Goal: Register for event/course

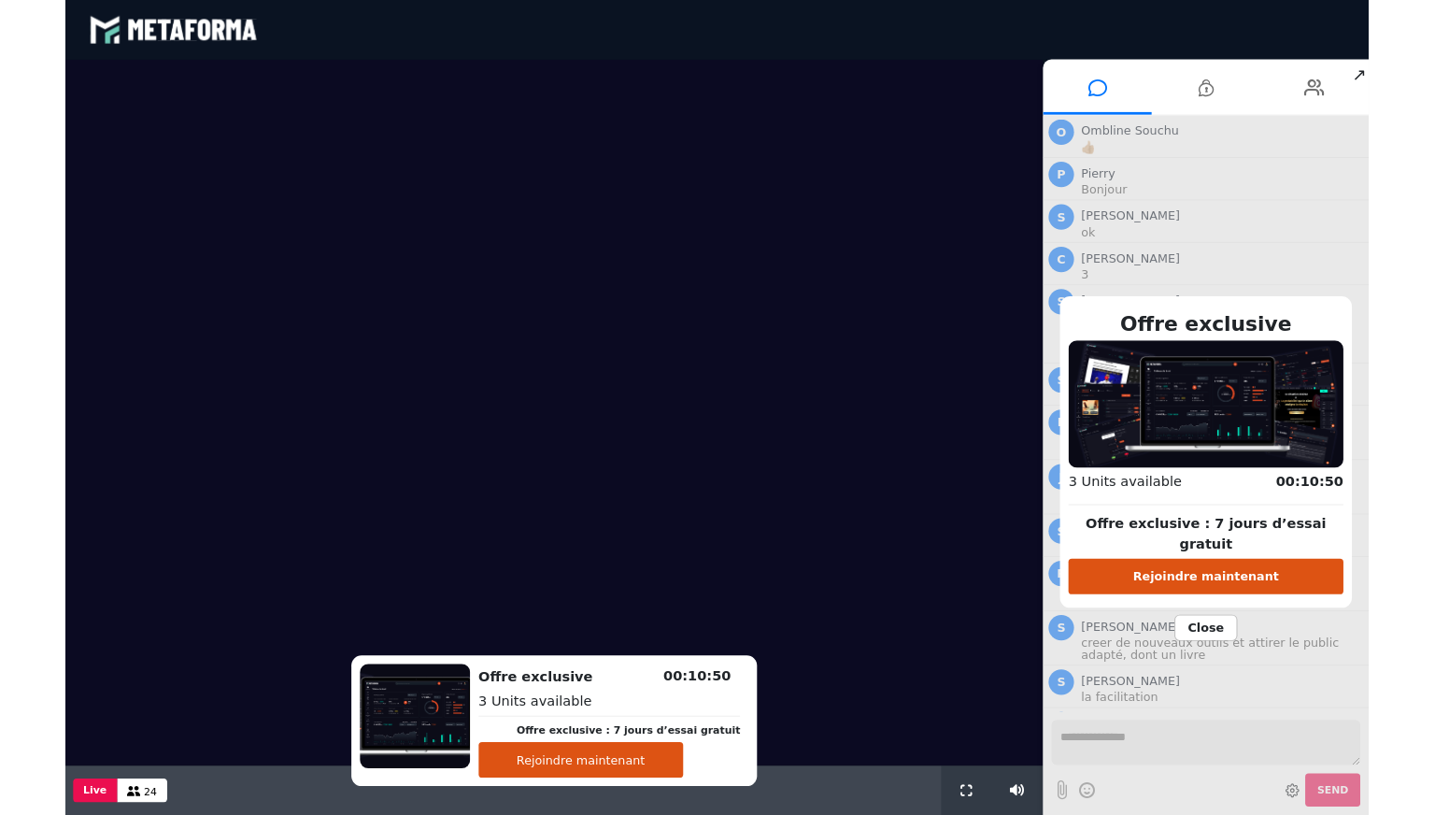
scroll to position [1303, 0]
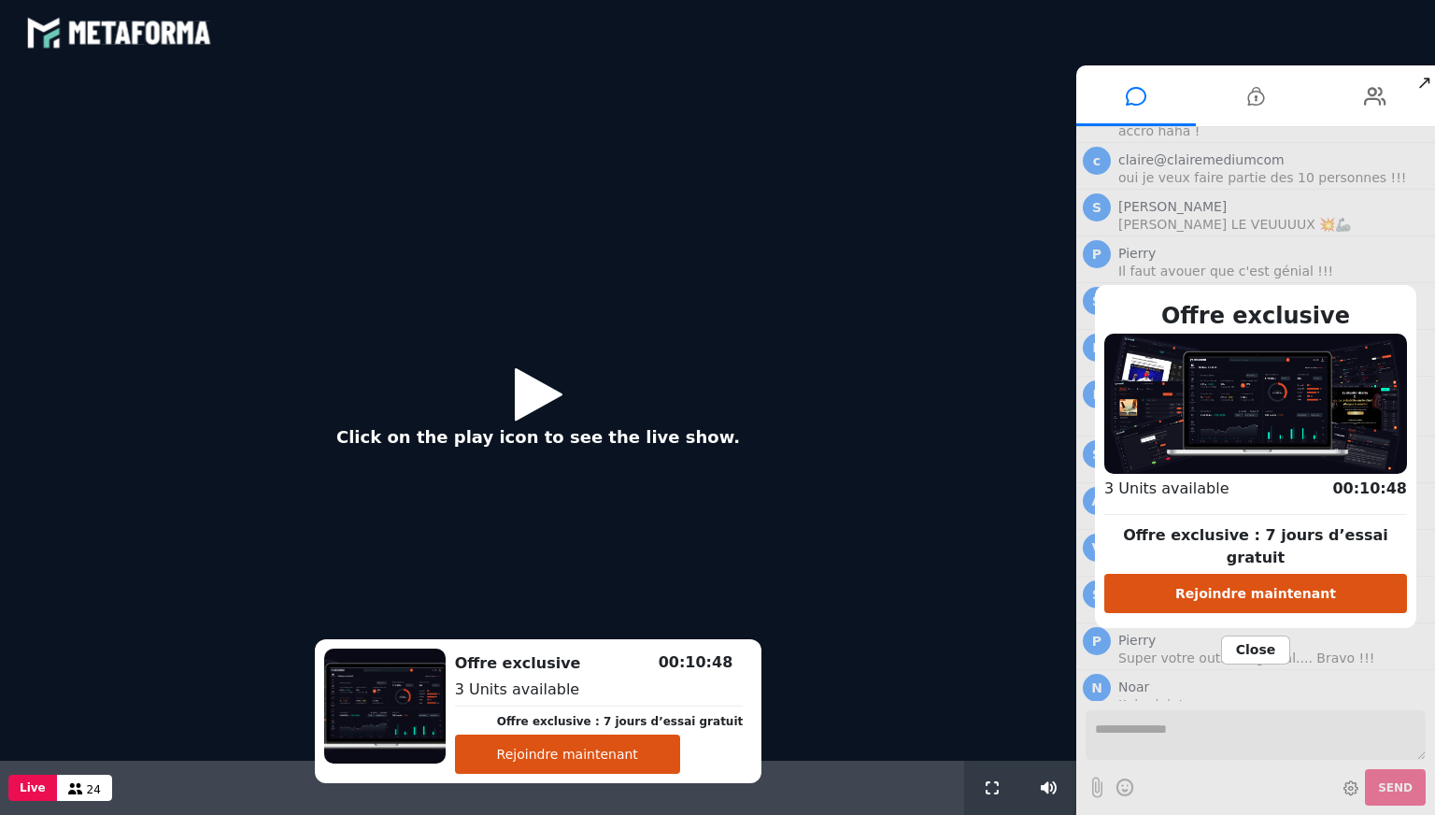
click at [554, 691] on button "Rejoindre maintenant" at bounding box center [567, 753] width 225 height 39
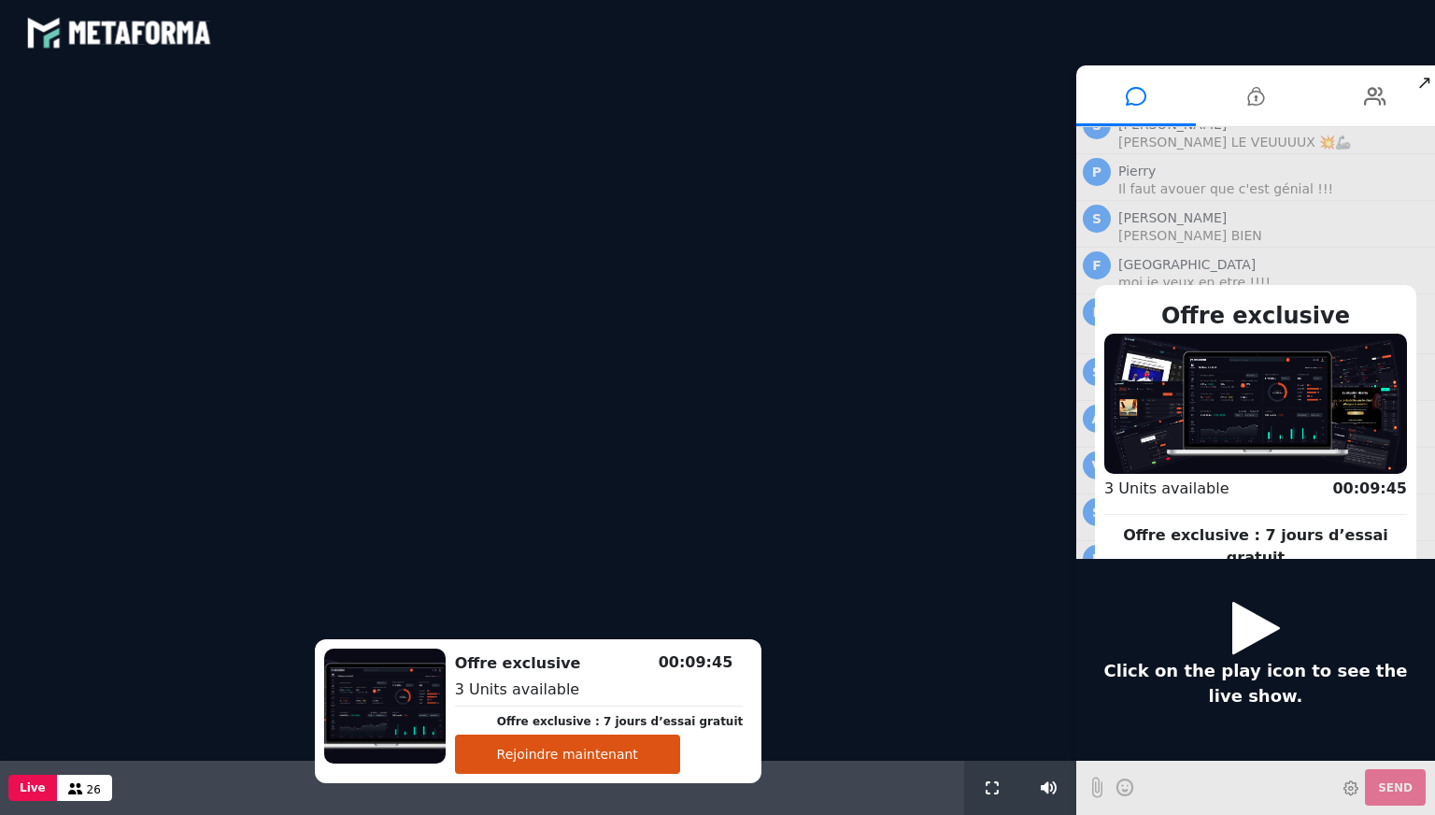
scroll to position [0, 0]
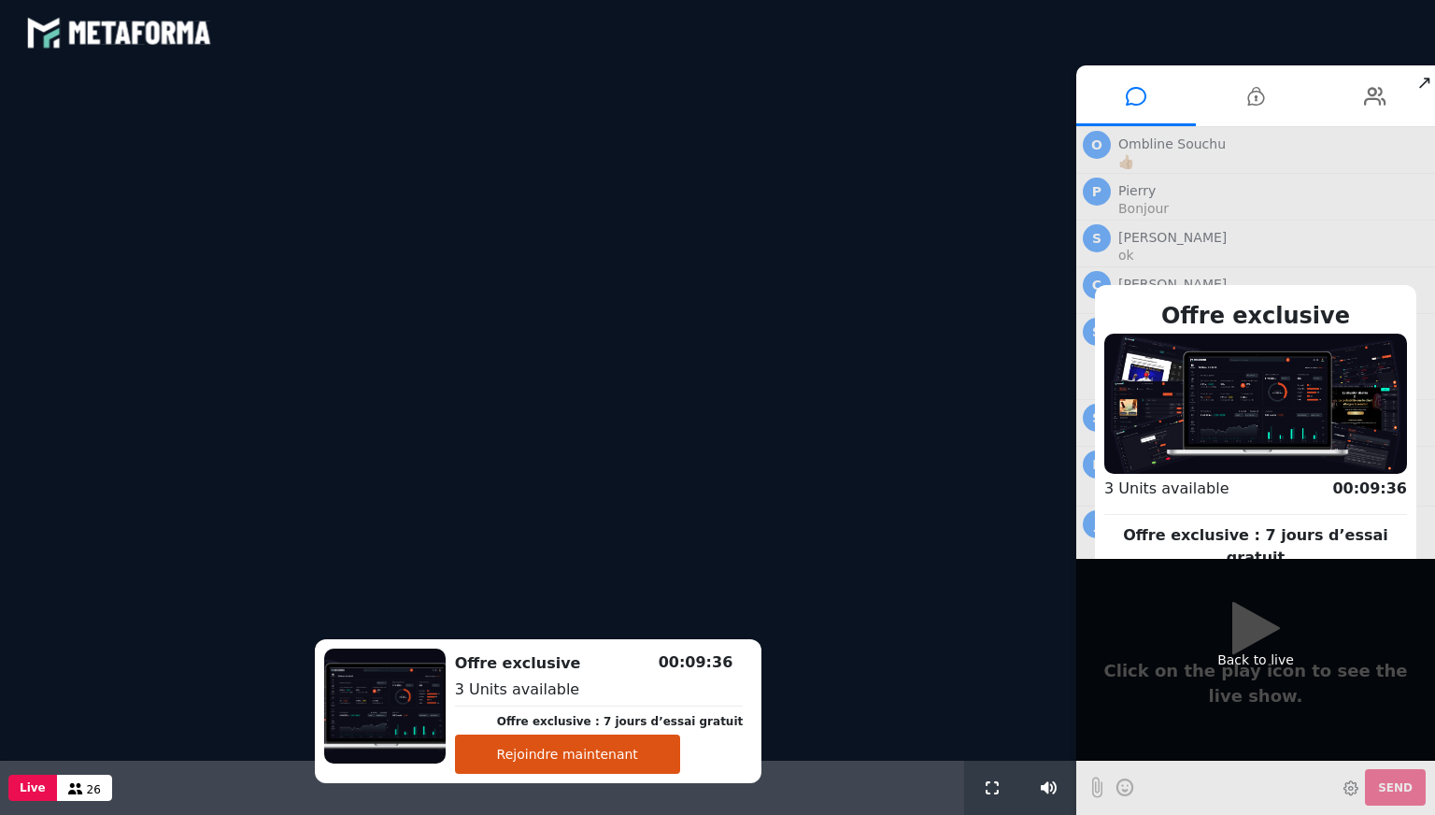
click at [975, 630] on div "Back to live" at bounding box center [1255, 660] width 359 height 202
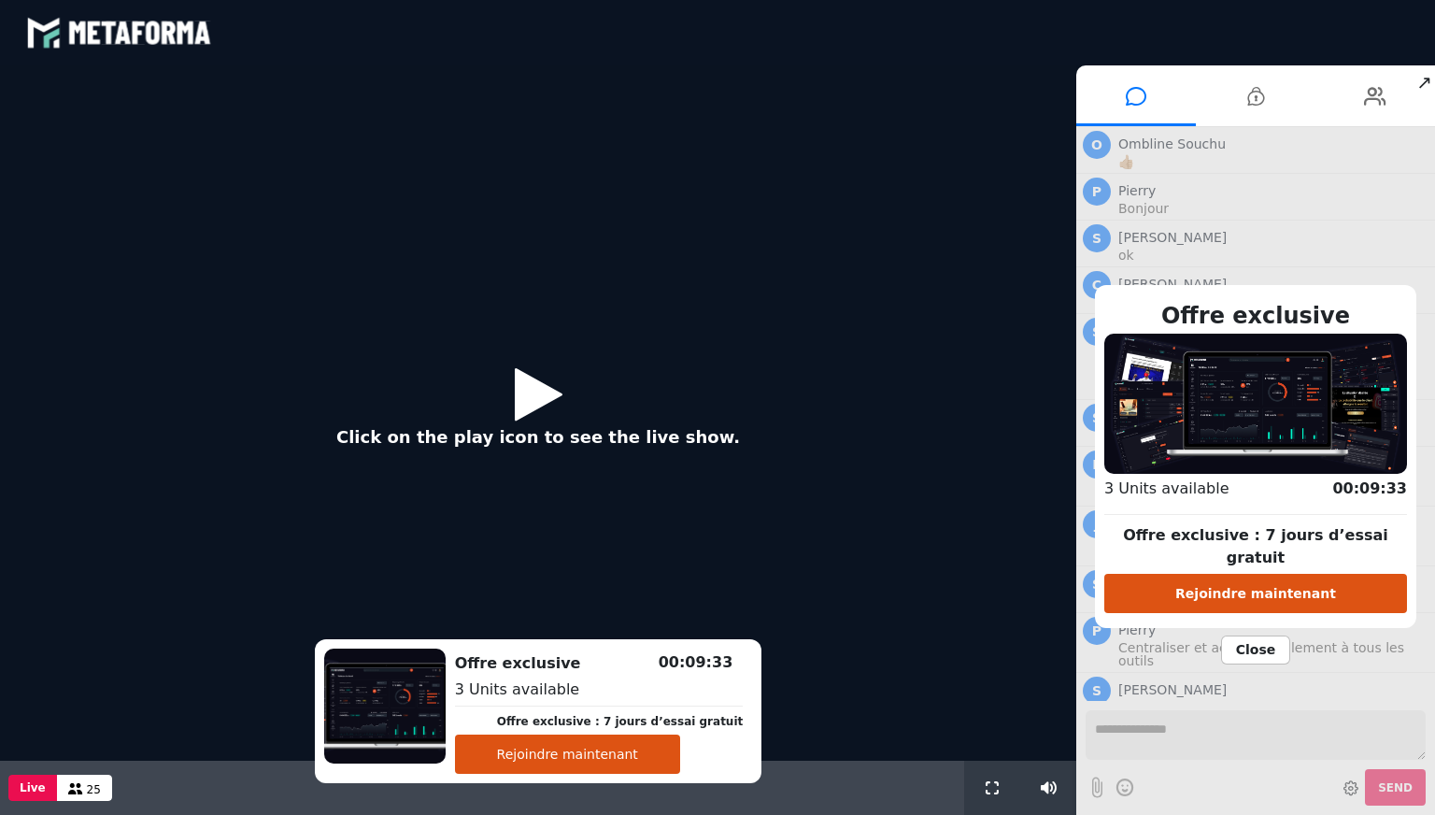
click at [615, 691] on button "Rejoindre maintenant" at bounding box center [567, 753] width 225 height 39
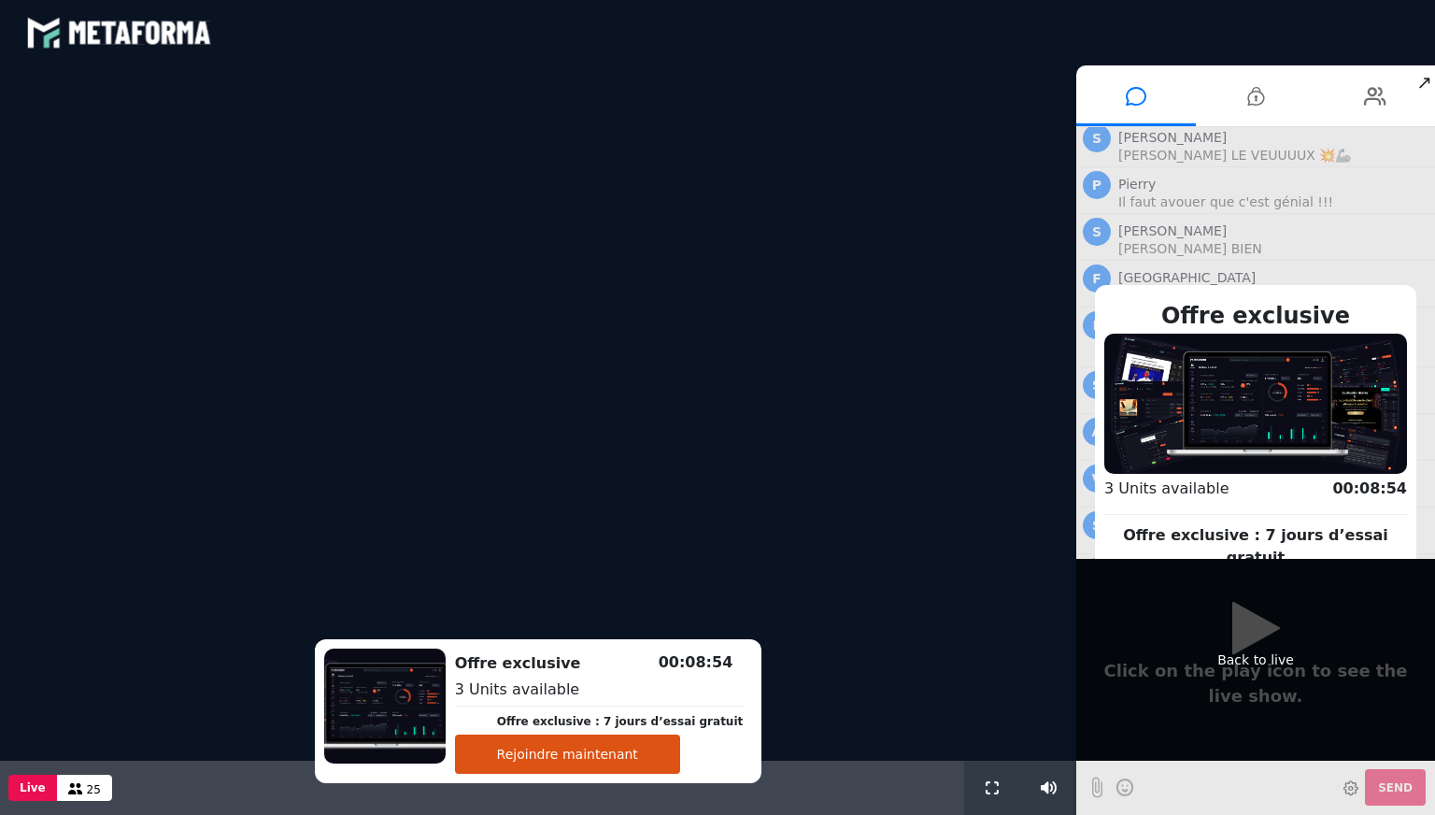
scroll to position [1386, 0]
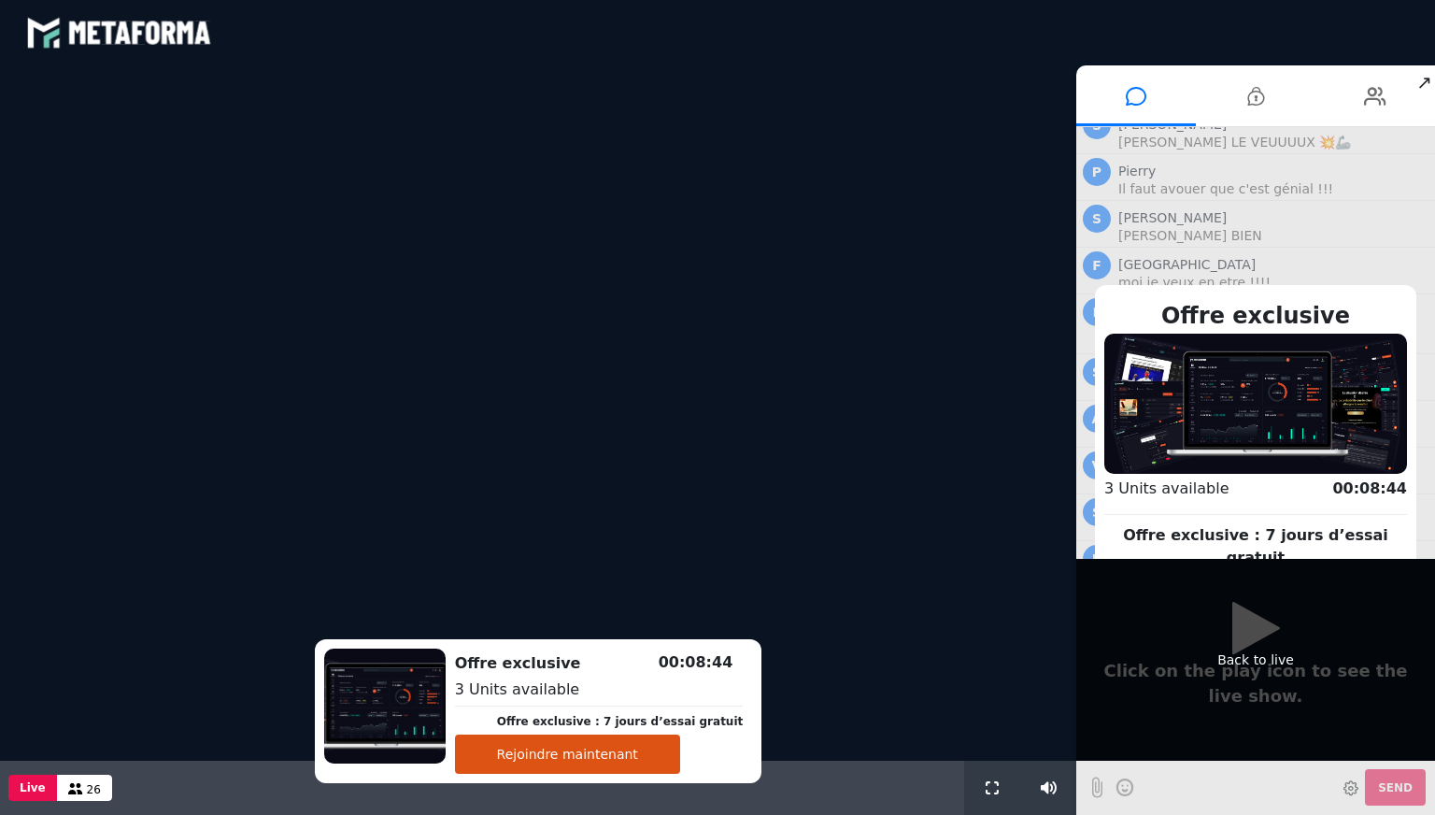
click at [975, 630] on div "Back to live" at bounding box center [1255, 660] width 359 height 202
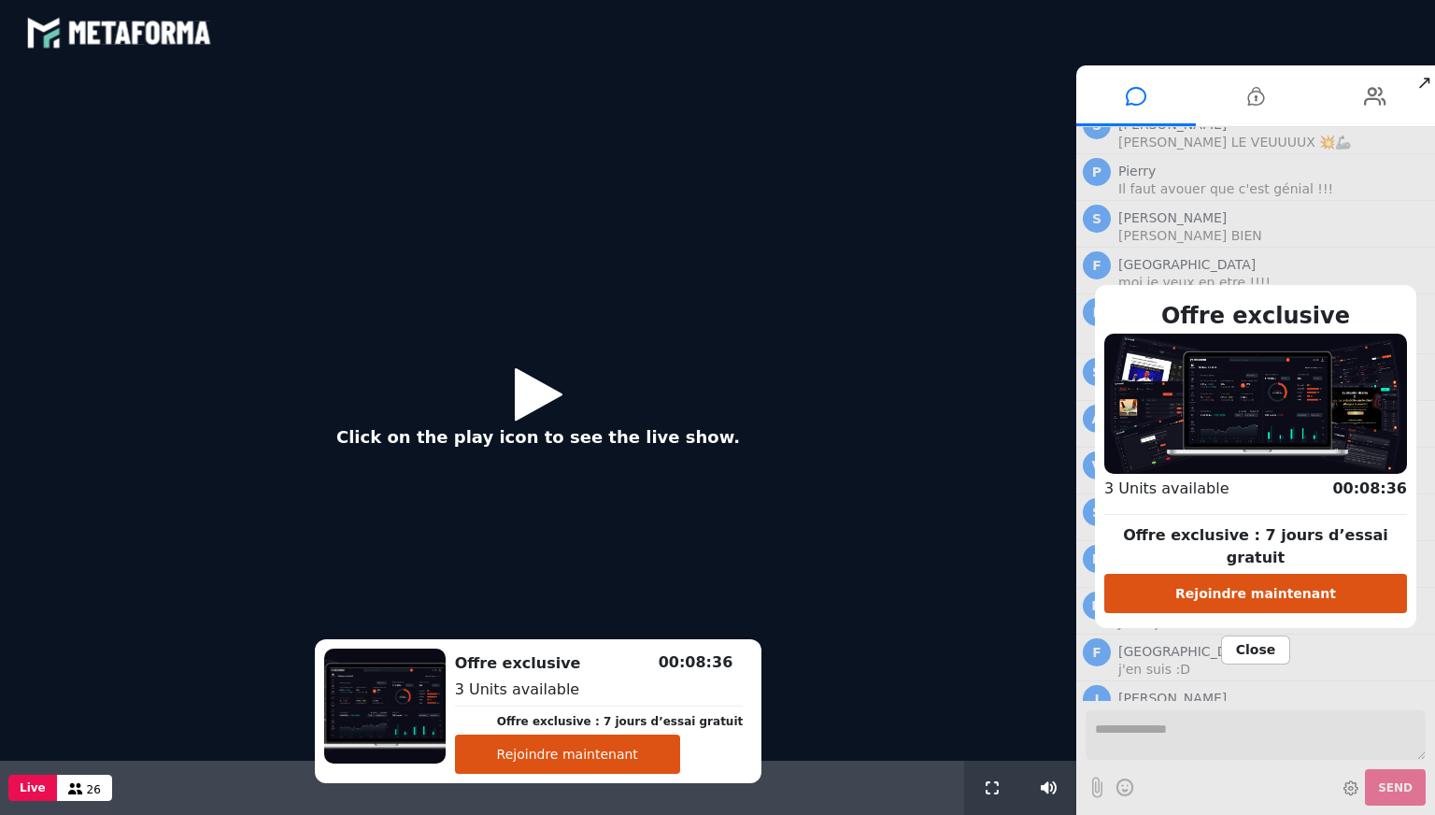
click at [517, 420] on icon at bounding box center [539, 393] width 48 height 61
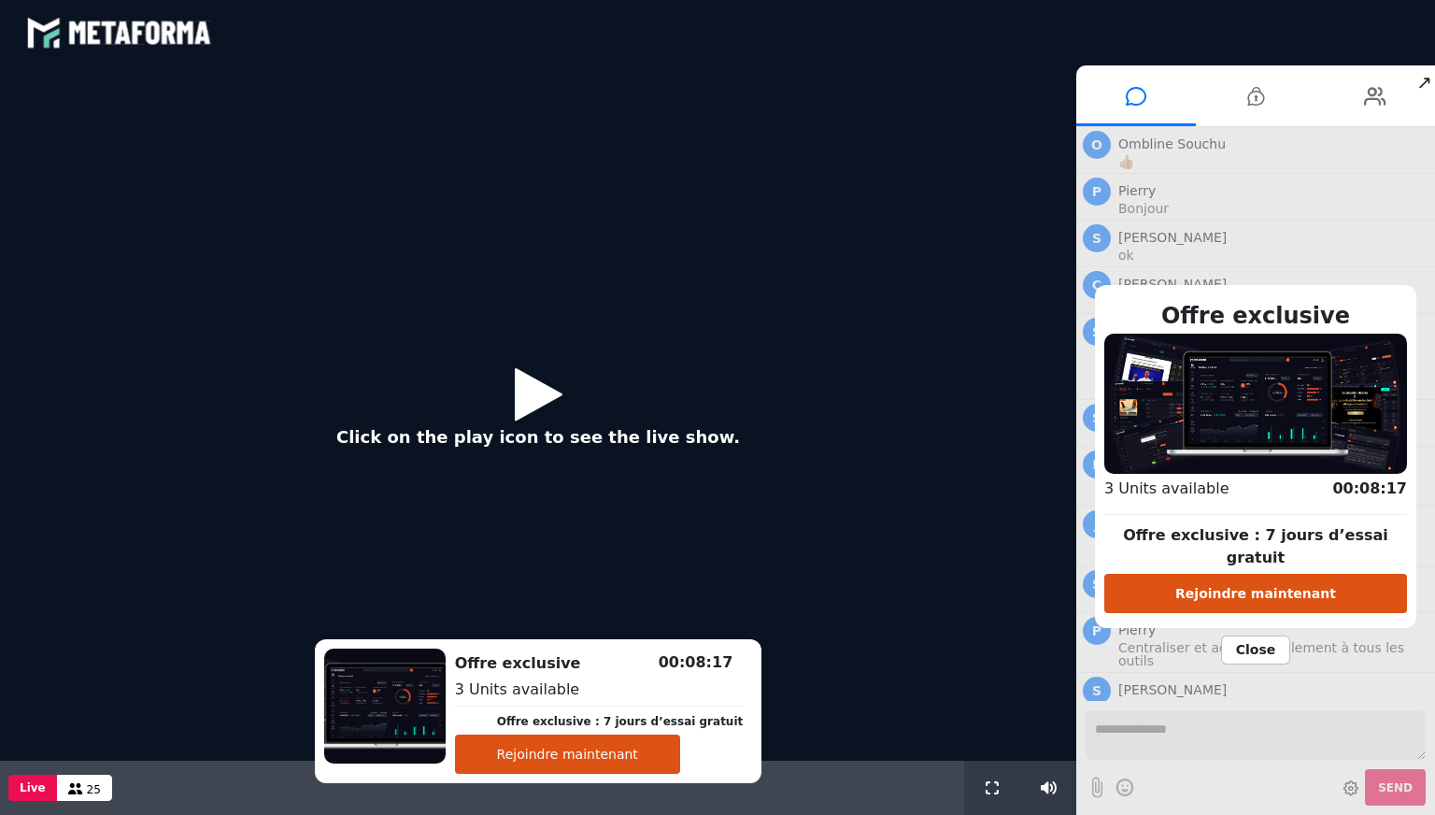
scroll to position [1386, 0]
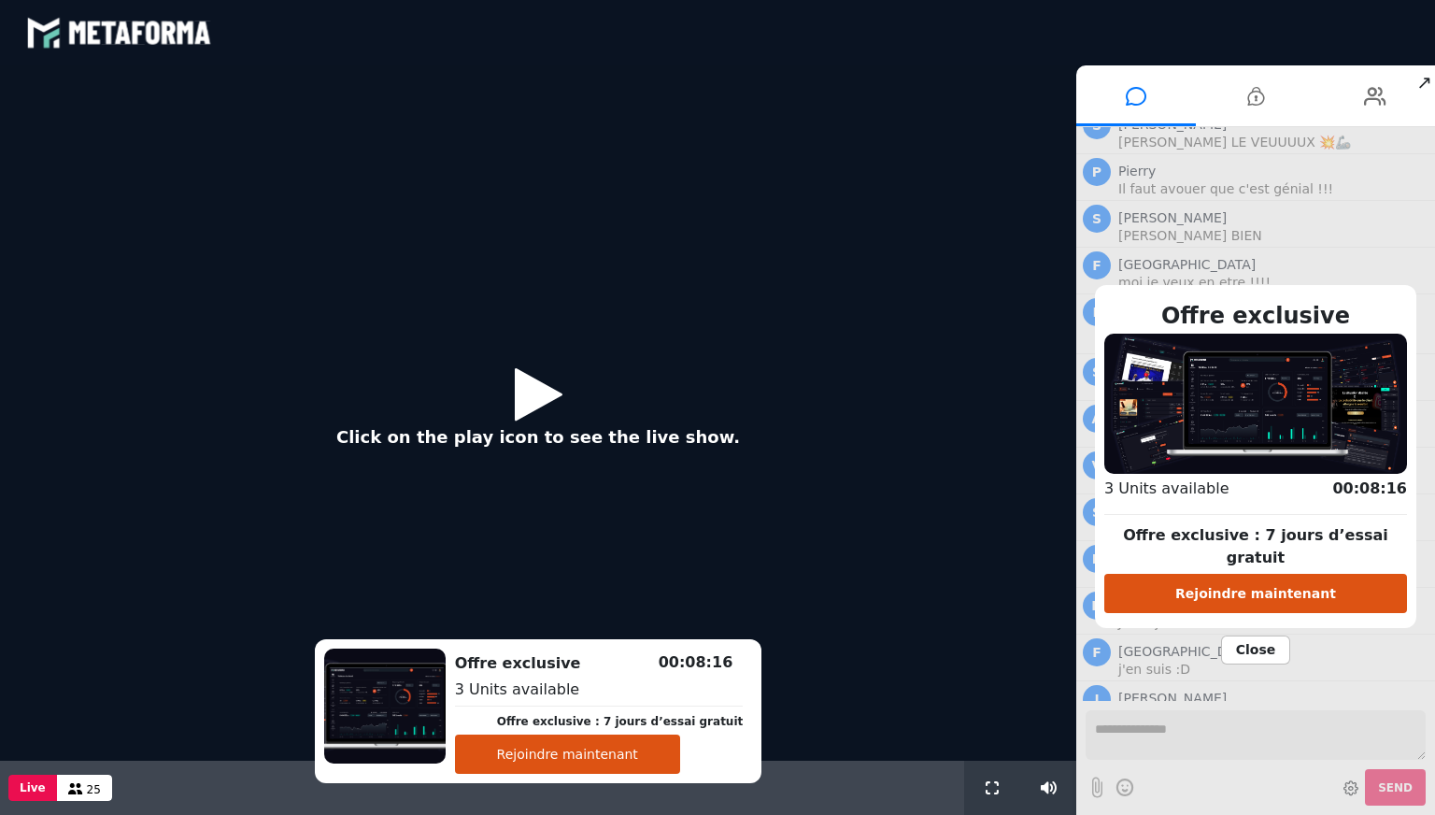
click at [537, 403] on icon at bounding box center [539, 393] width 48 height 61
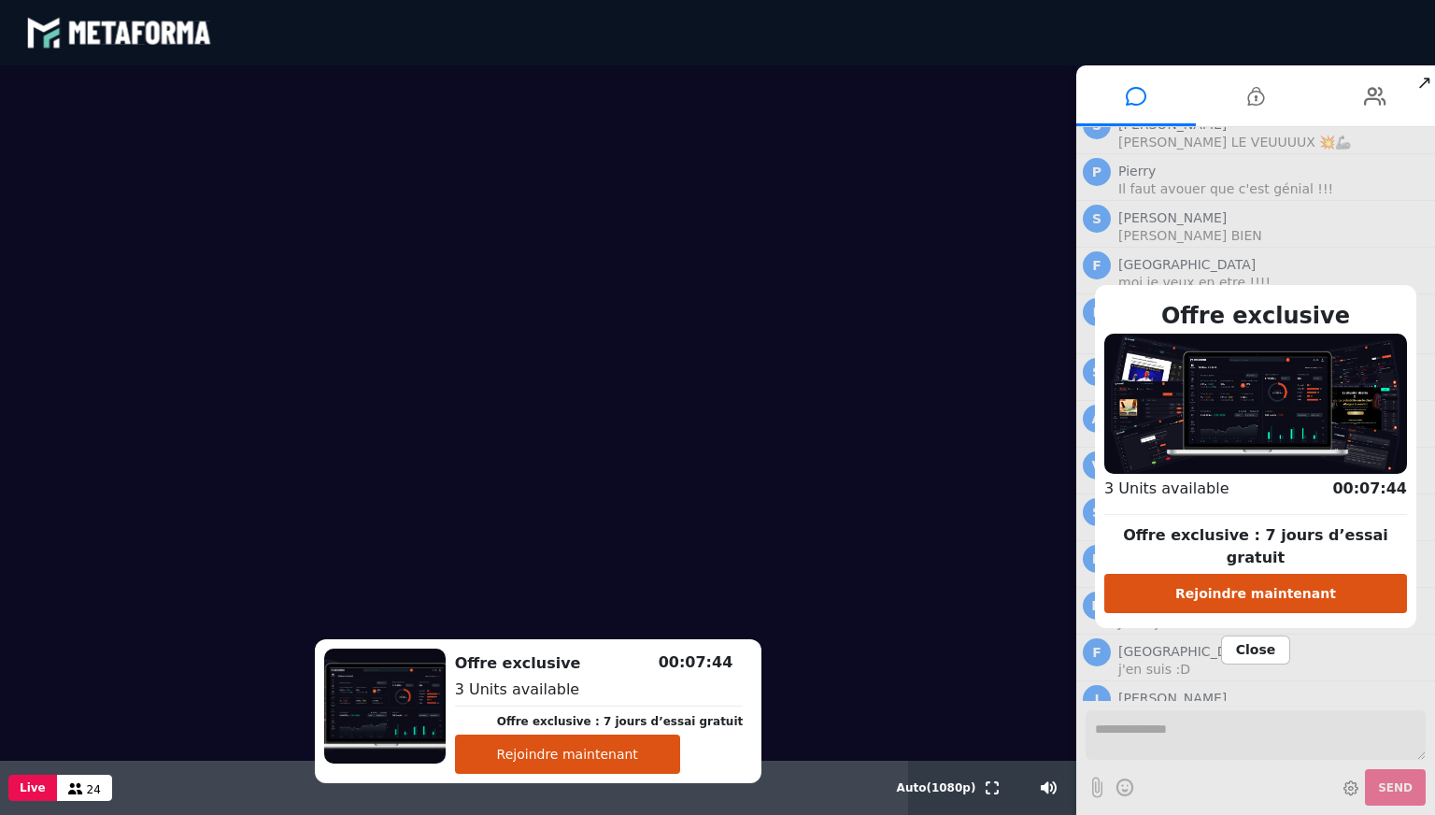
click at [629, 761] on button "Rejoindre maintenant" at bounding box center [567, 753] width 225 height 39
click at [1384, 253] on div "Offre exclusive Offre exclusive : 7 jours d’essai gratuit Rejoindre maintenant …" at bounding box center [1255, 471] width 359 height 688
click at [1260, 635] on span "Close" at bounding box center [1256, 649] width 70 height 29
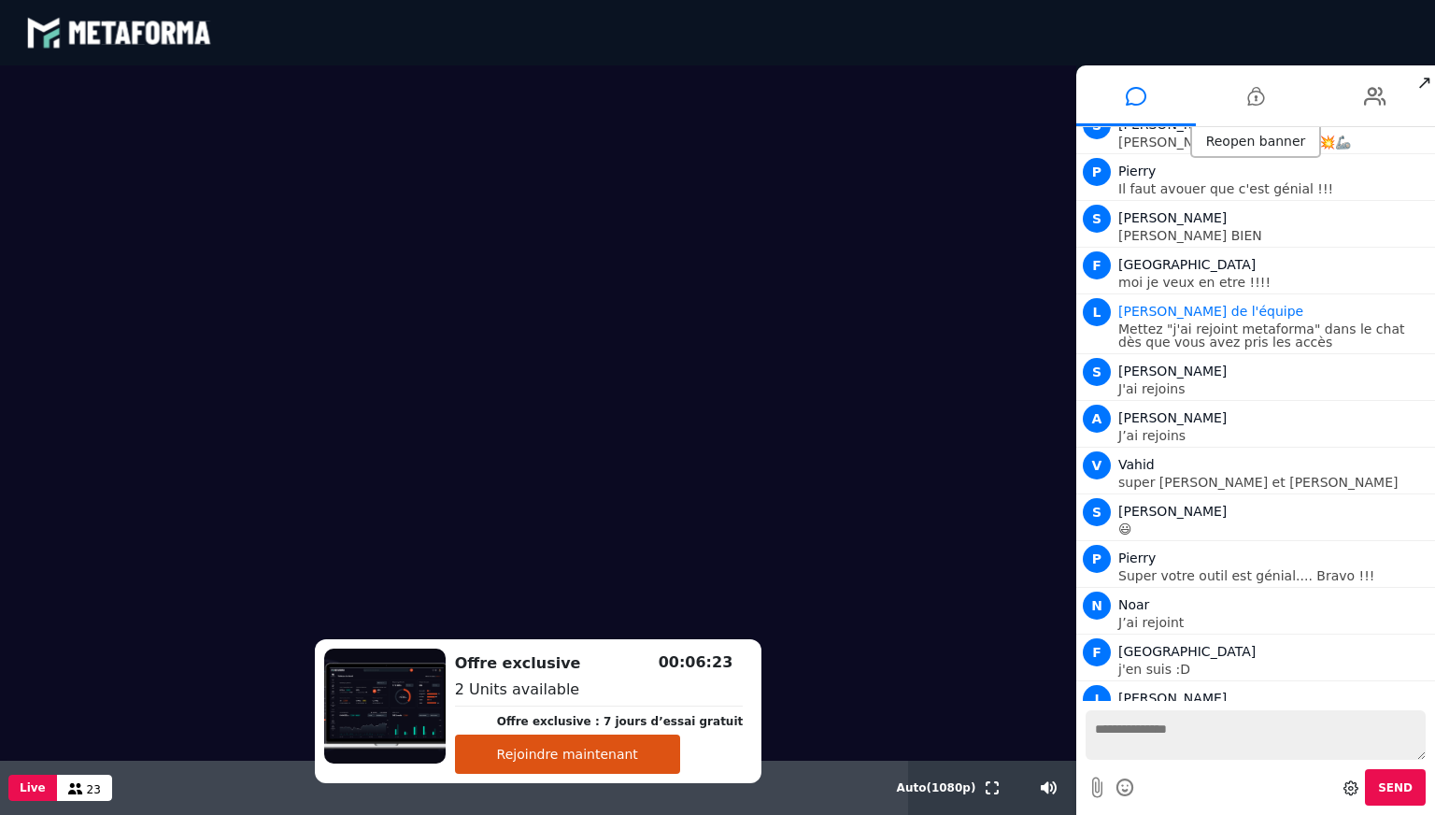
click at [594, 756] on button "Rejoindre maintenant" at bounding box center [567, 753] width 225 height 39
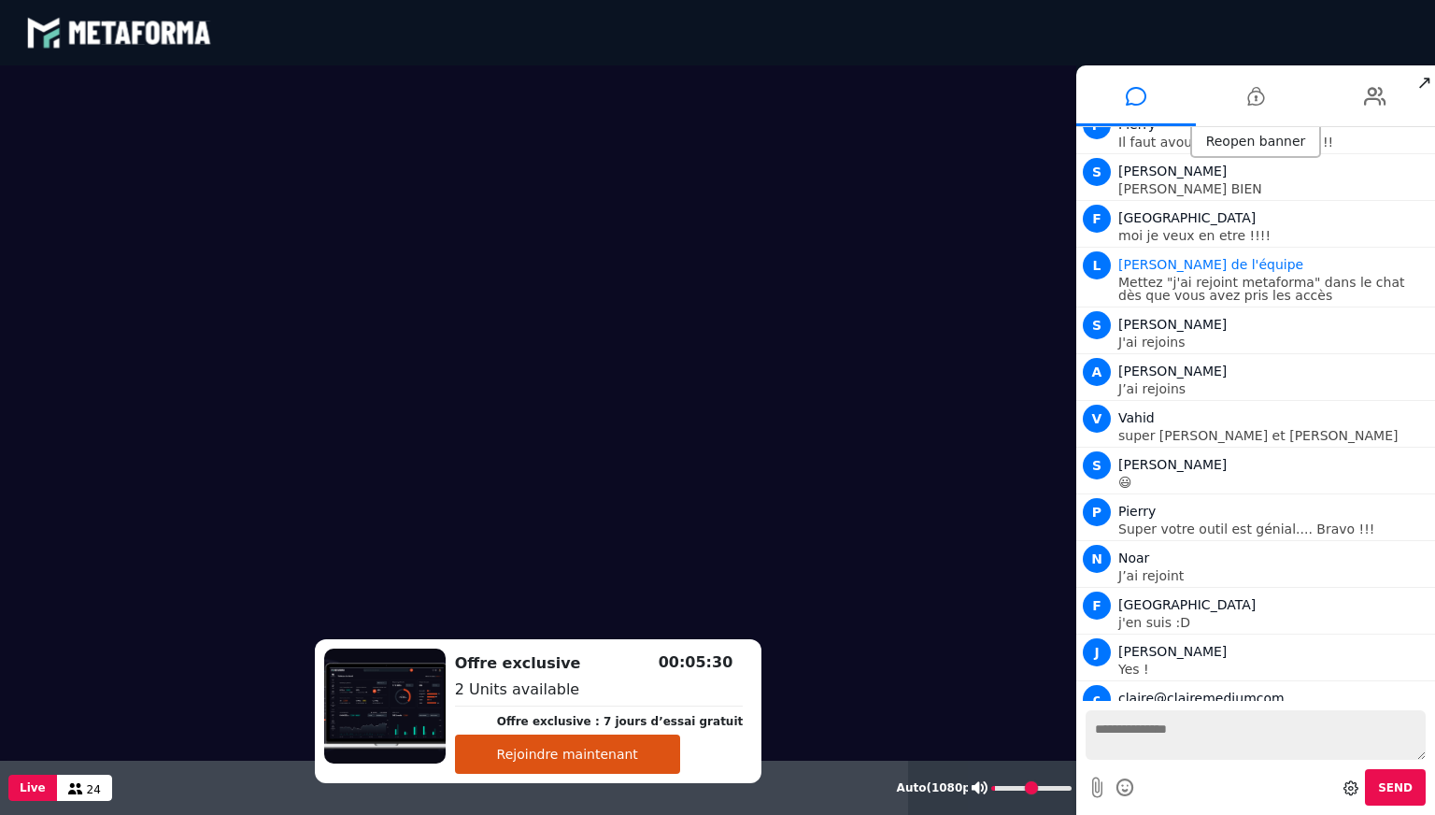
type input "*"
click at [1001, 786] on input "range" at bounding box center [1031, 788] width 80 height 5
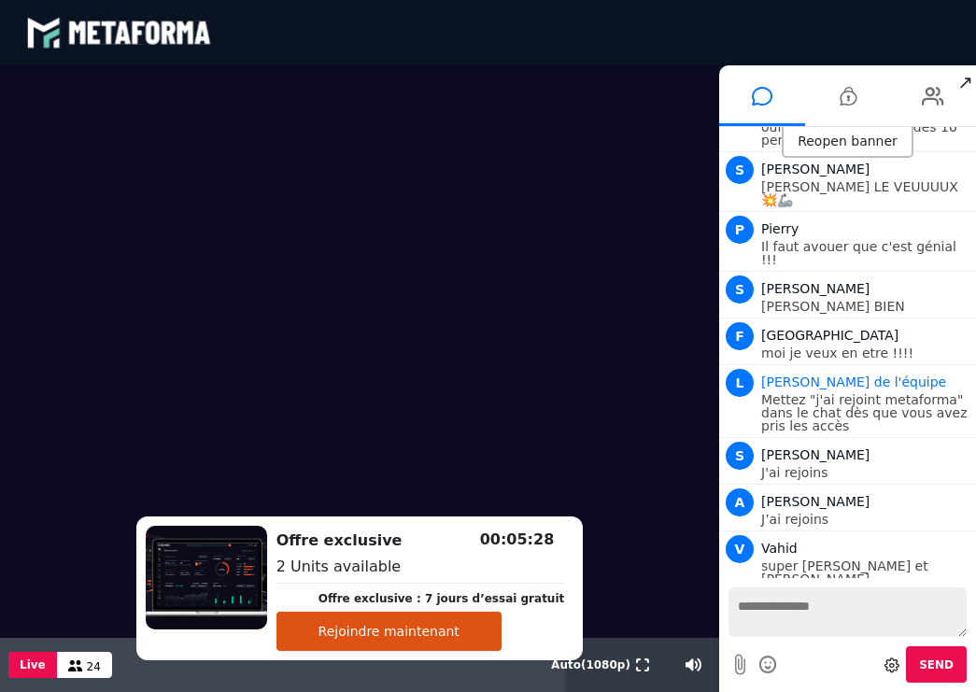
scroll to position [1537, 0]
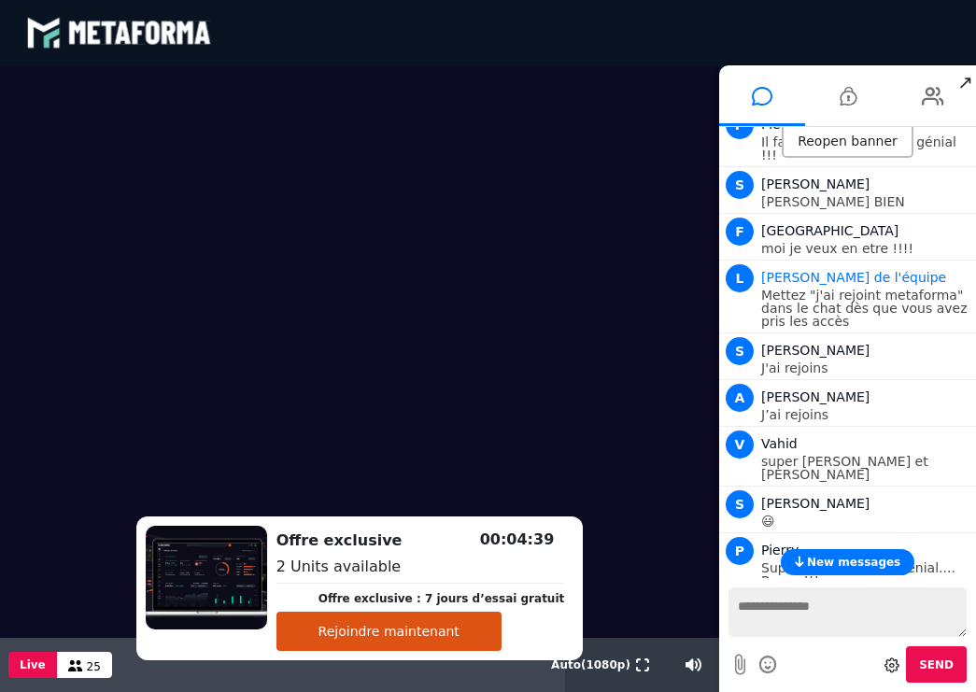
click at [379, 632] on button "Rejoindre maintenant" at bounding box center [389, 631] width 225 height 39
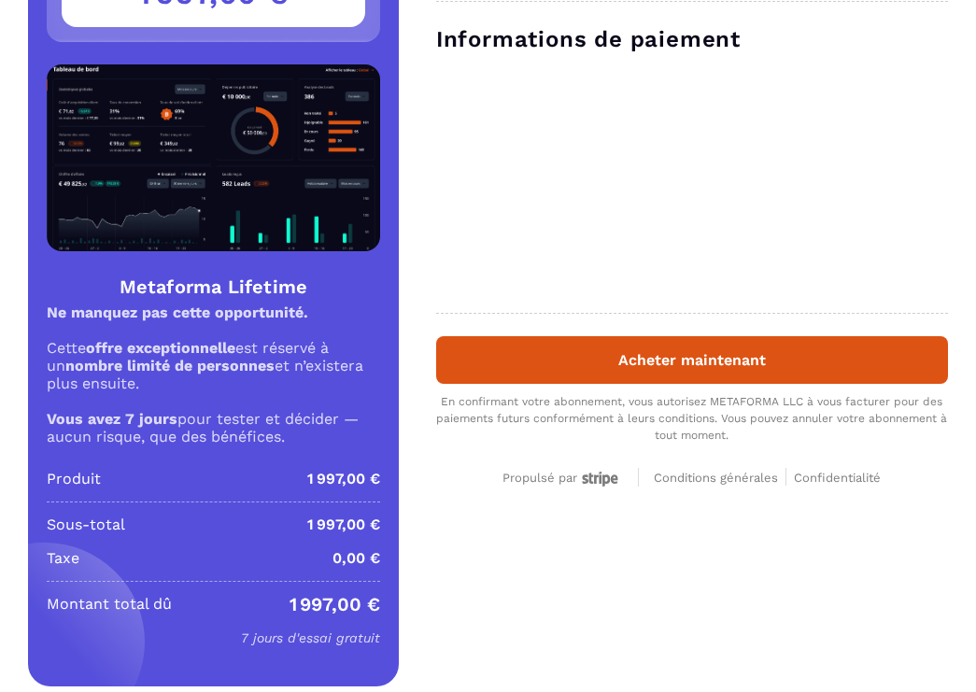
scroll to position [210, 0]
